Goal: Task Accomplishment & Management: Manage account settings

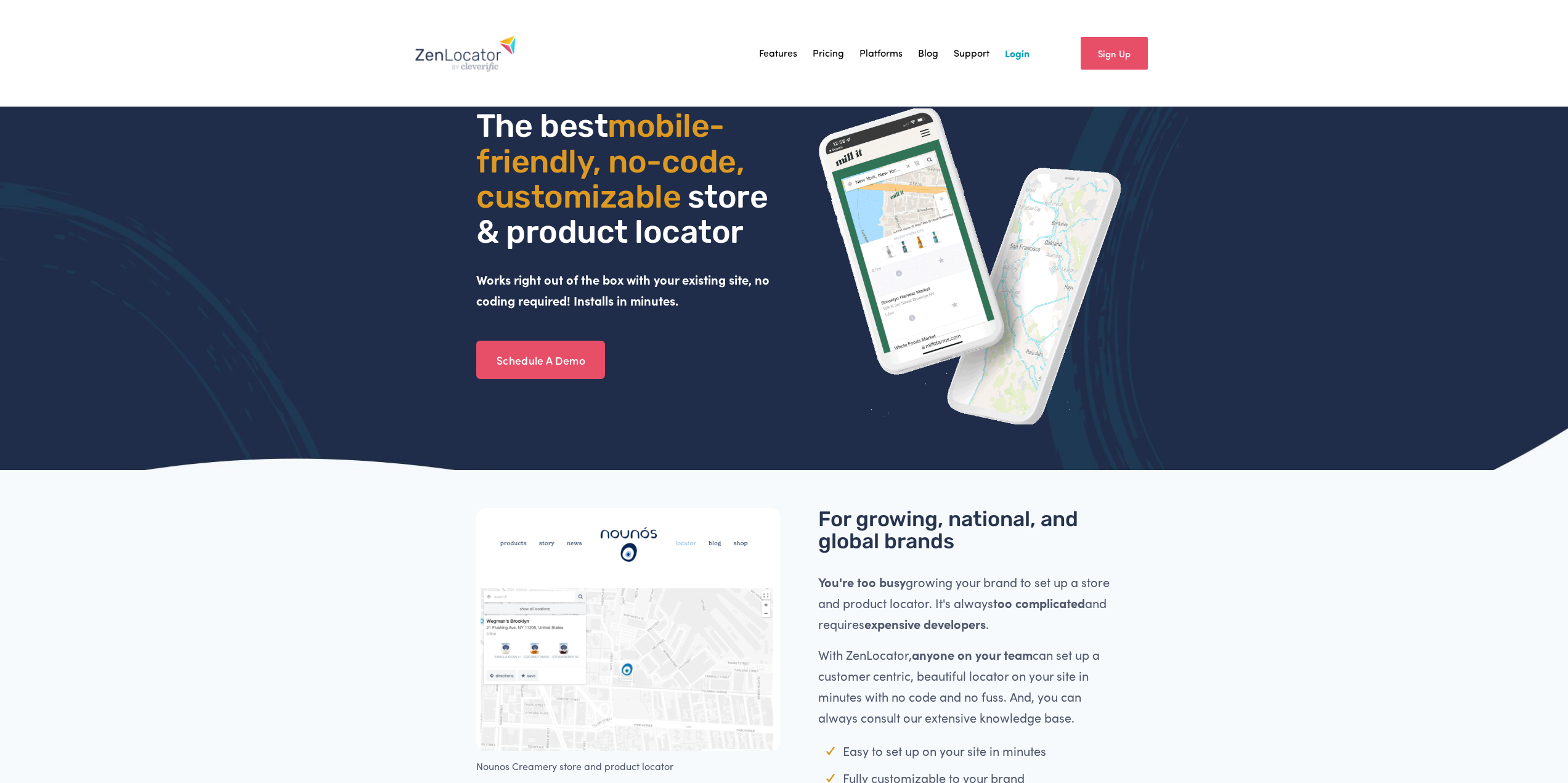
click at [1015, 50] on link "Login" at bounding box center [1017, 53] width 25 height 18
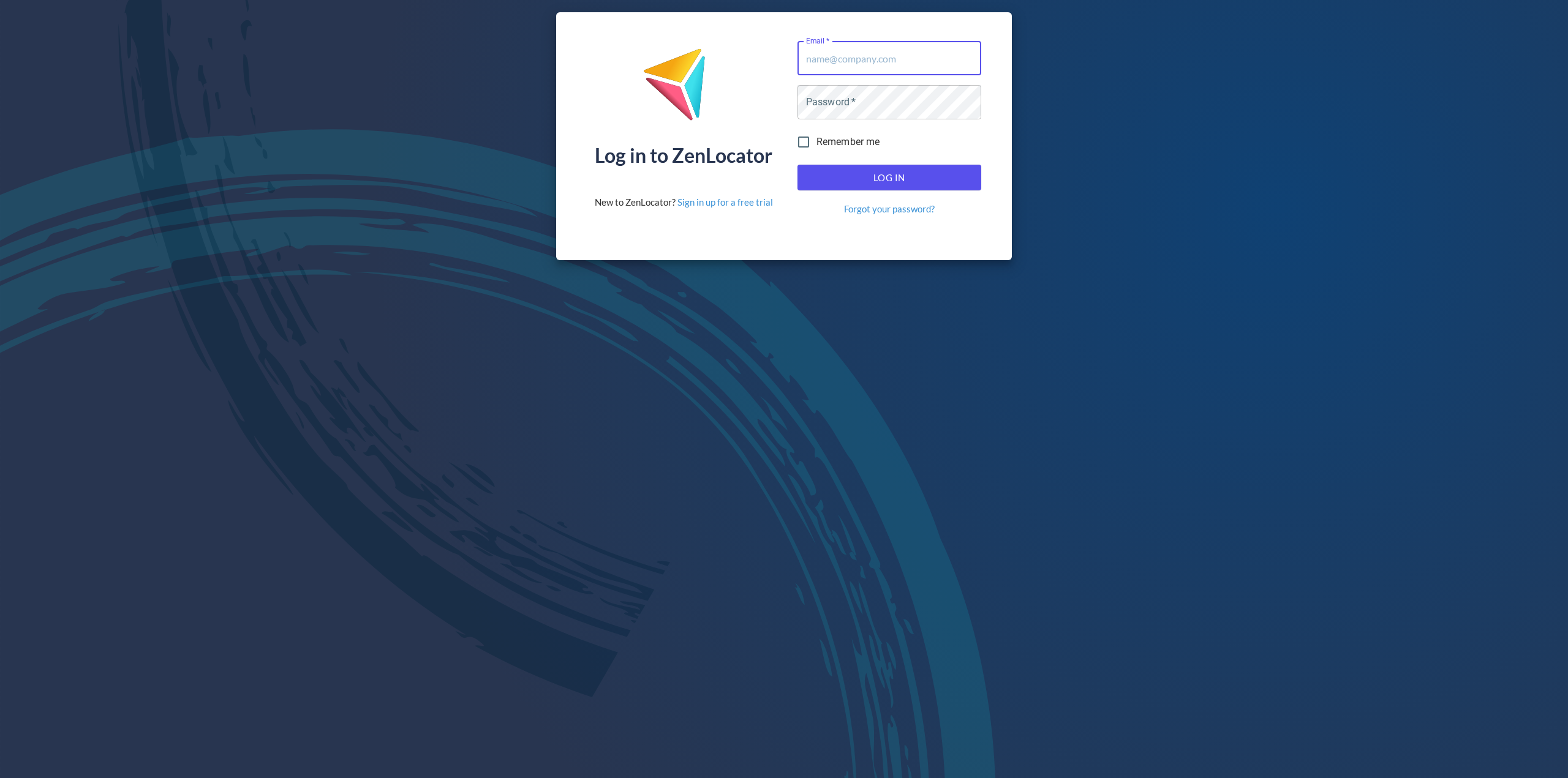
type input "denj@interacoustics.com"
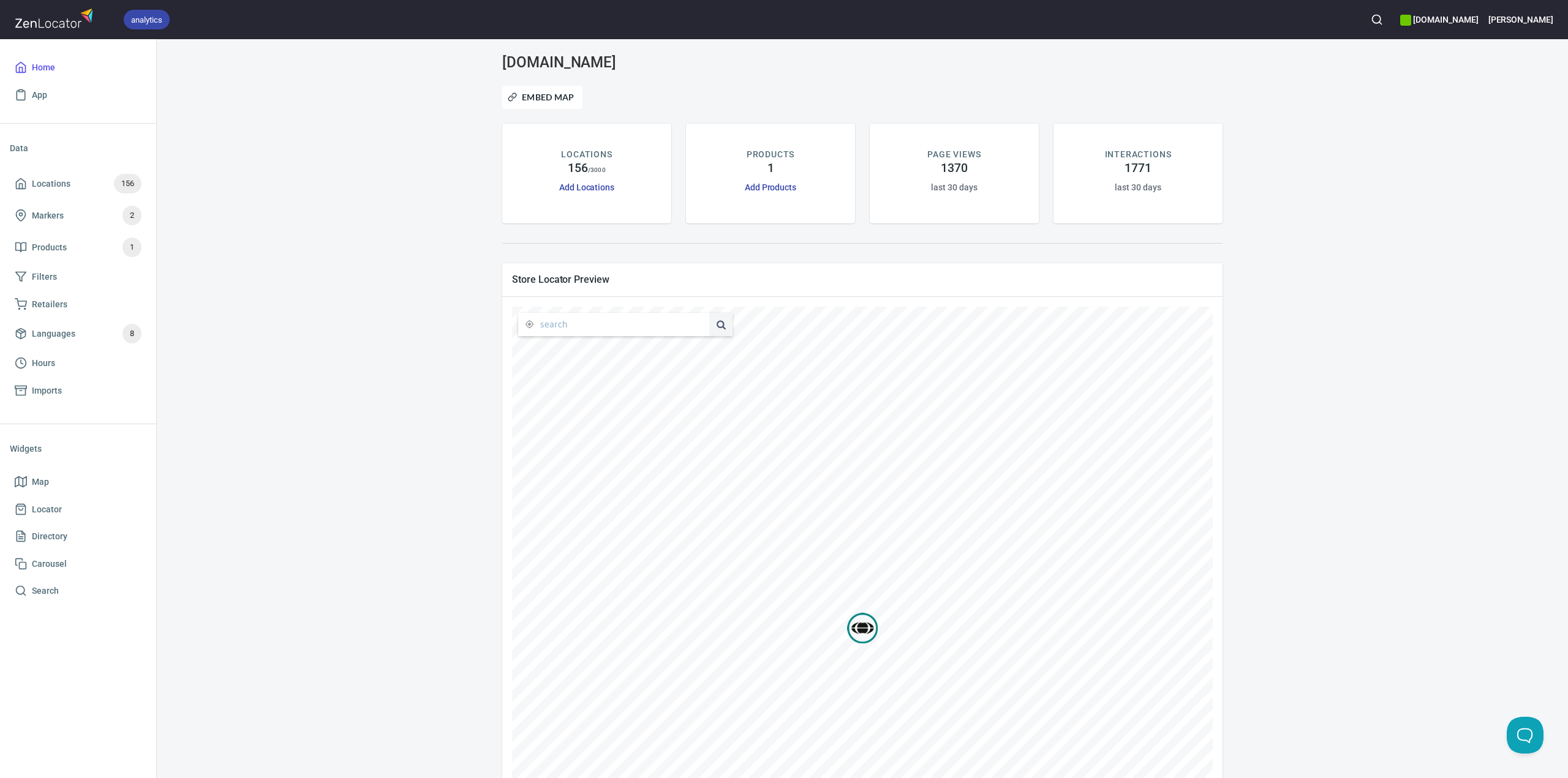
click at [42, 185] on span "Locations" at bounding box center [51, 184] width 39 height 15
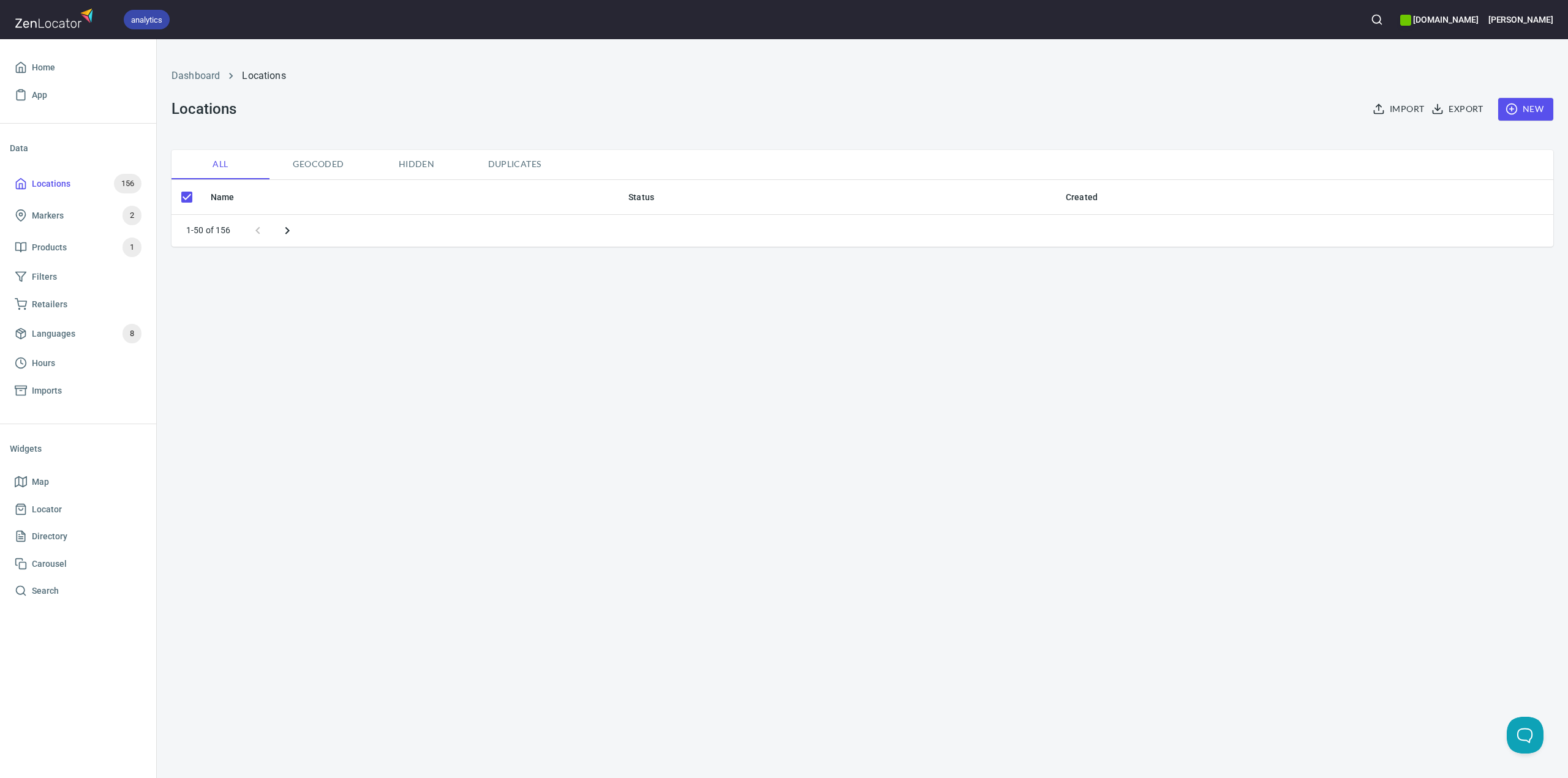
checkbox input "false"
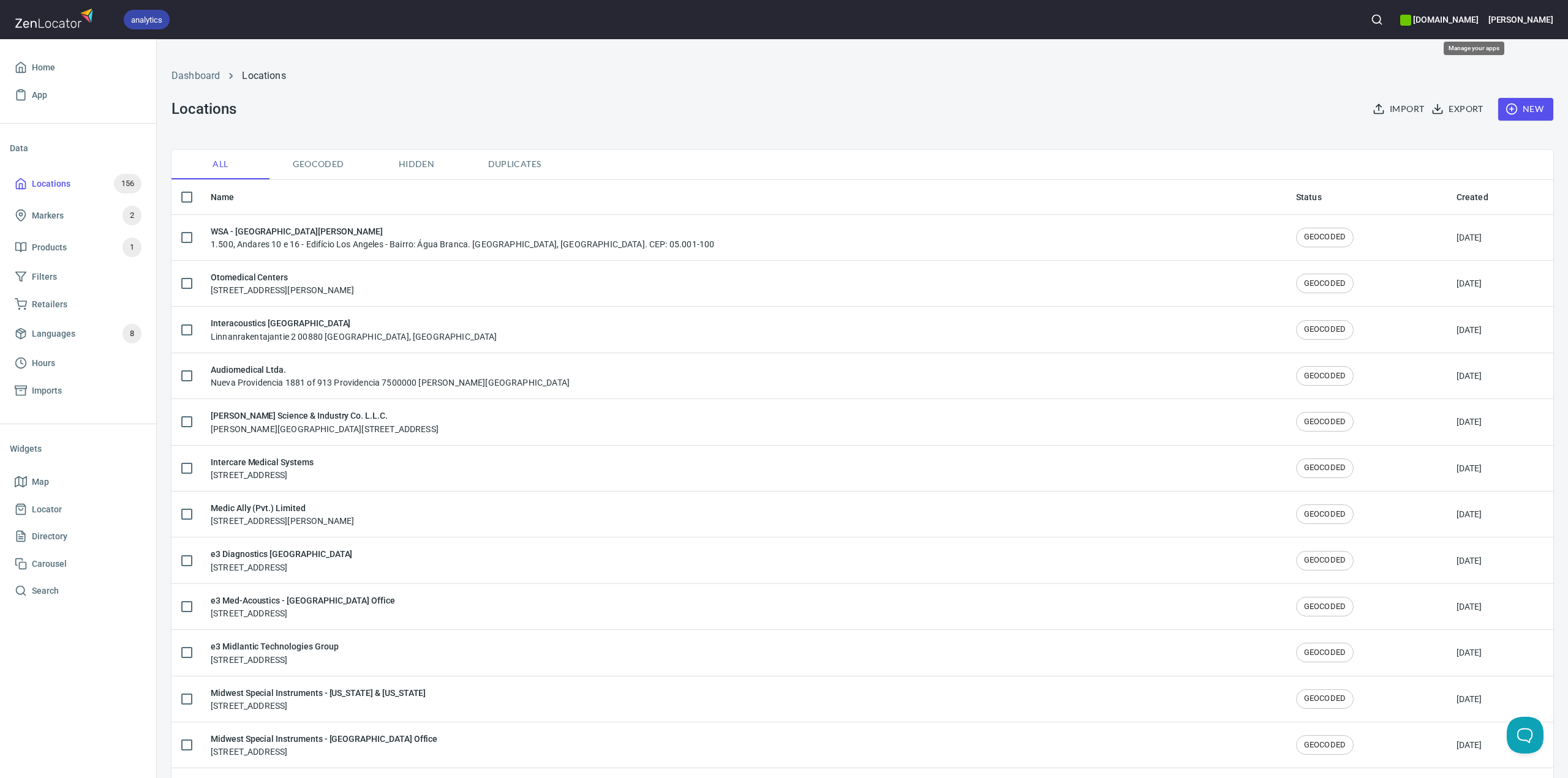
click at [1469, 14] on h6 "interacoustics.com" at bounding box center [1439, 20] width 78 height 14
click at [1439, 70] on li "Maico" at bounding box center [1481, 71] width 153 height 22
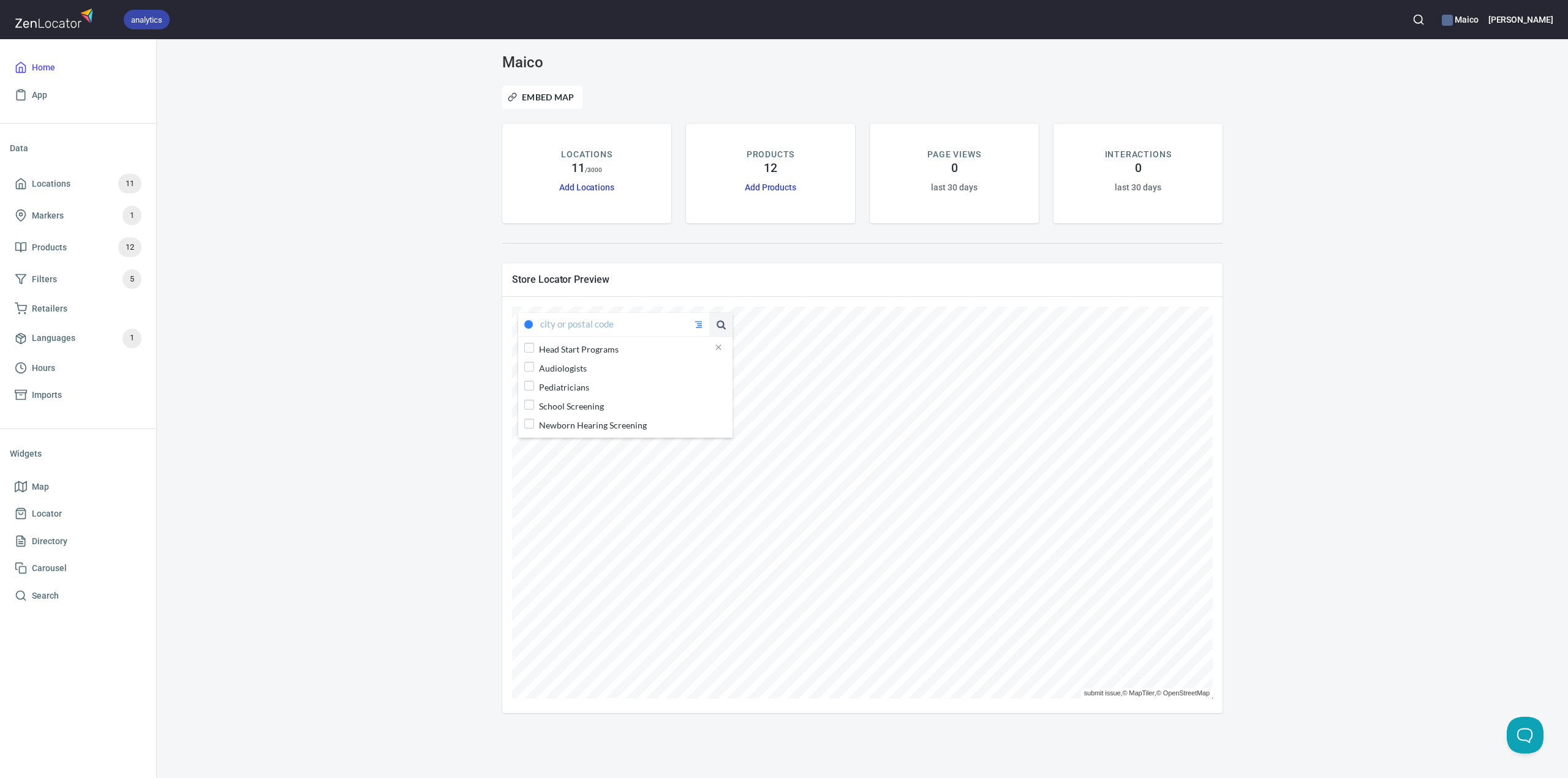
click at [43, 187] on span "Locations" at bounding box center [51, 184] width 39 height 15
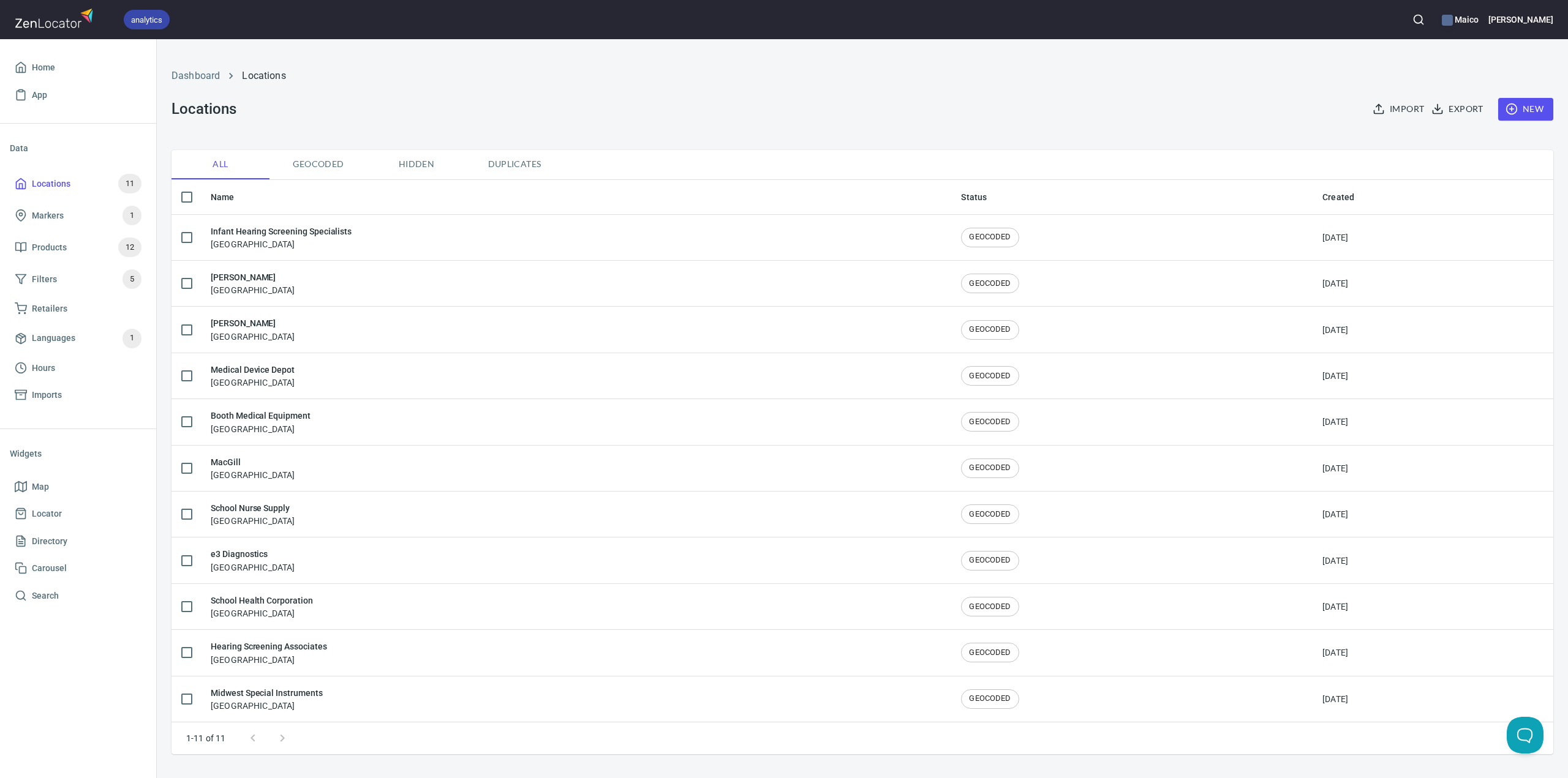
click at [1447, 112] on span "Export" at bounding box center [1458, 109] width 49 height 15
click at [1476, 141] on span "CSV" at bounding box center [1490, 137] width 103 height 15
click at [389, 161] on div at bounding box center [784, 389] width 1568 height 778
click at [402, 158] on span "Hidden" at bounding box center [416, 164] width 83 height 15
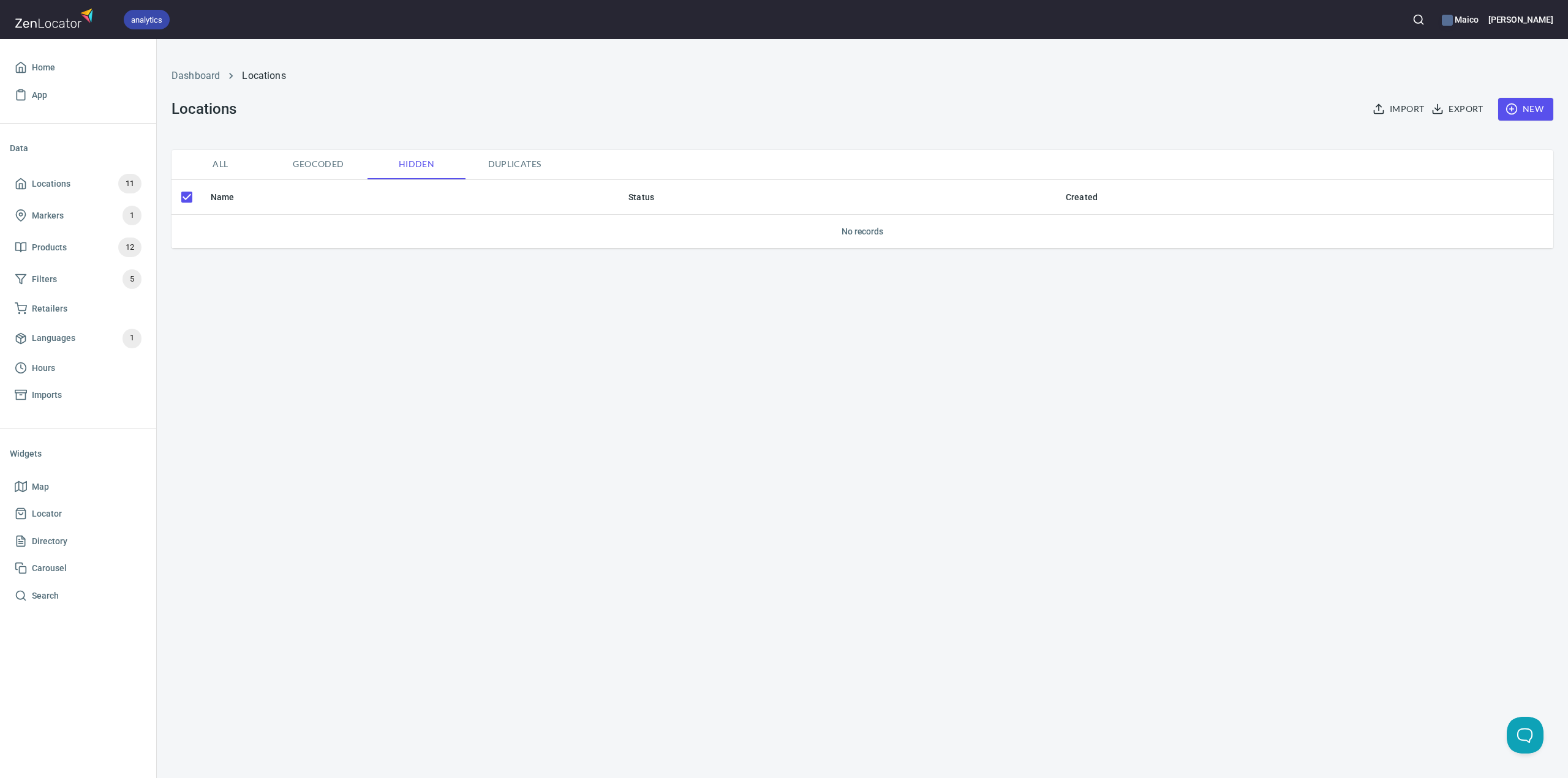
click at [251, 163] on span "All" at bounding box center [221, 164] width 83 height 15
checkbox input "false"
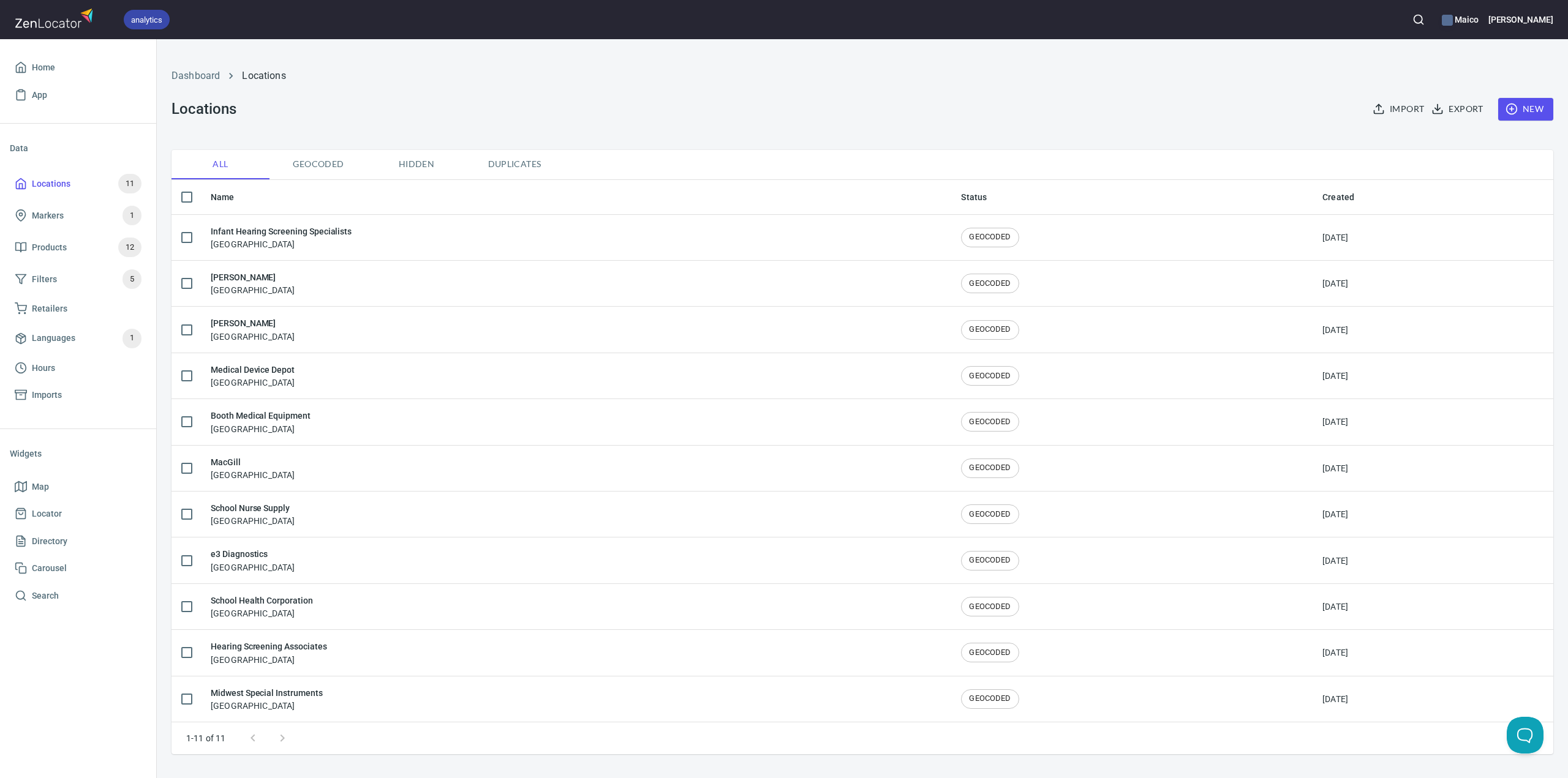
click at [334, 238] on div "Infant Hearing Screening Specialists United States" at bounding box center [281, 238] width 141 height 26
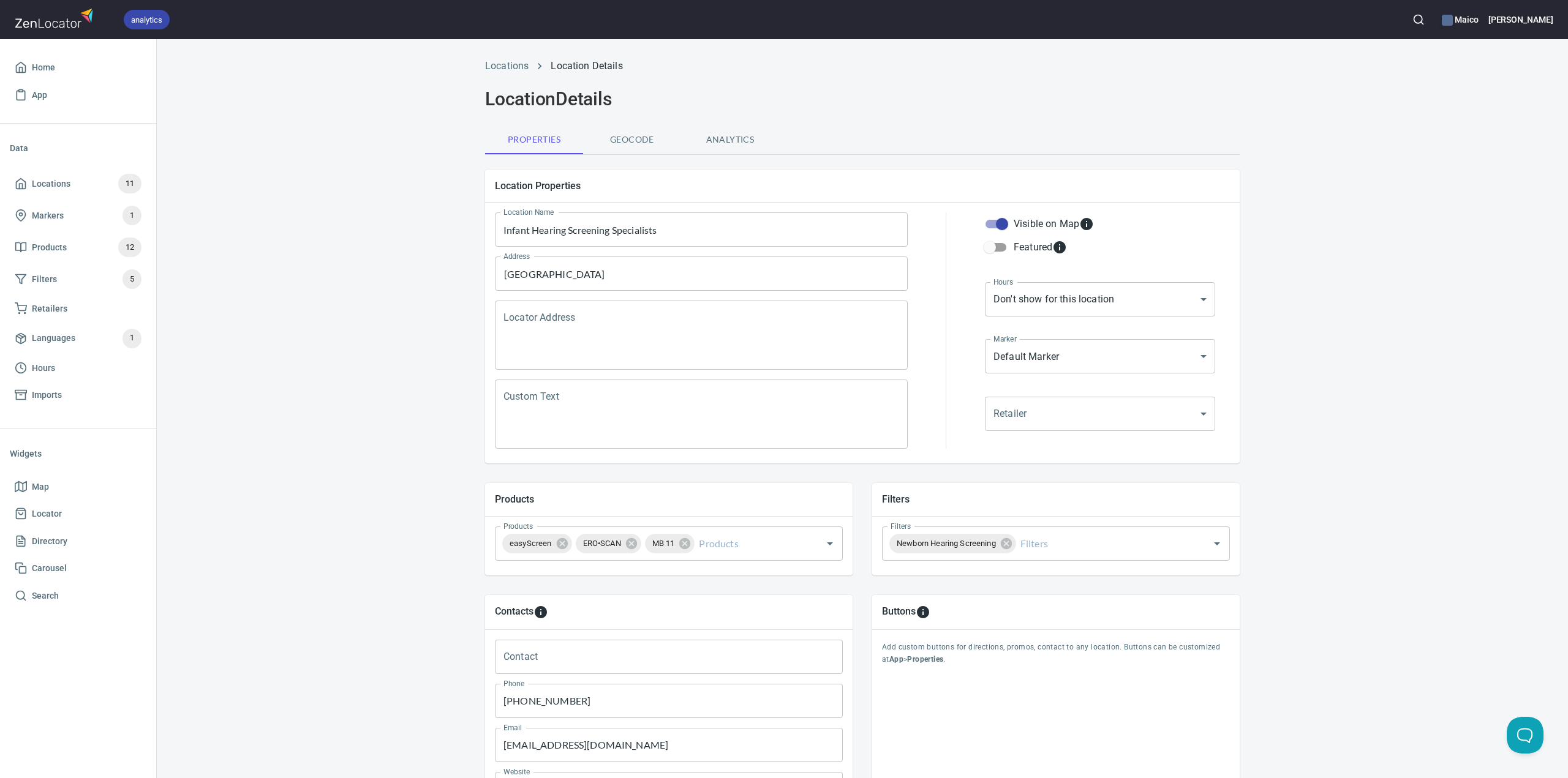
click at [604, 139] on span "Geocode" at bounding box center [632, 140] width 83 height 15
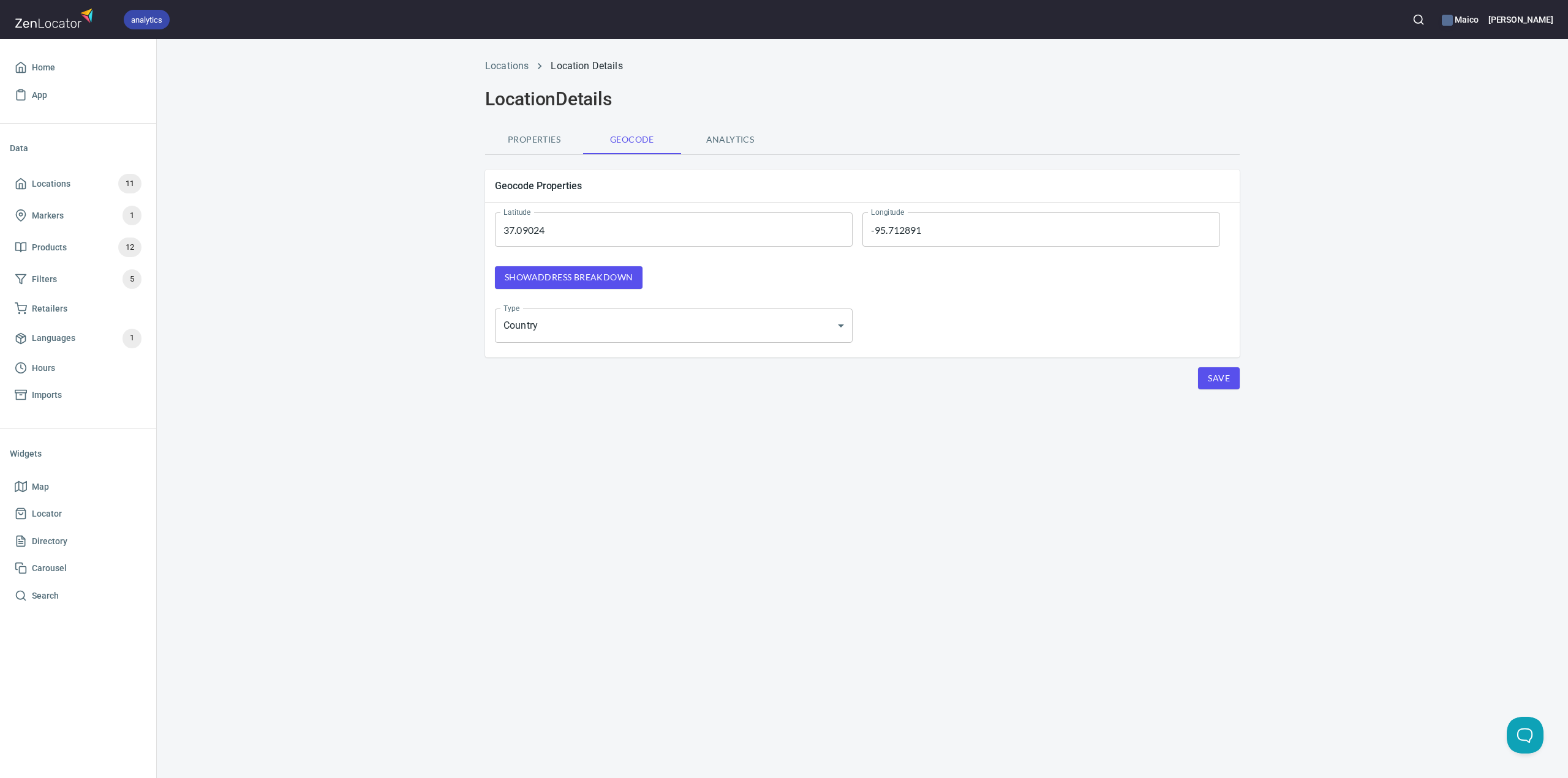
click at [519, 274] on span "Show address breakdown" at bounding box center [569, 278] width 128 height 15
